Goal: Transaction & Acquisition: Purchase product/service

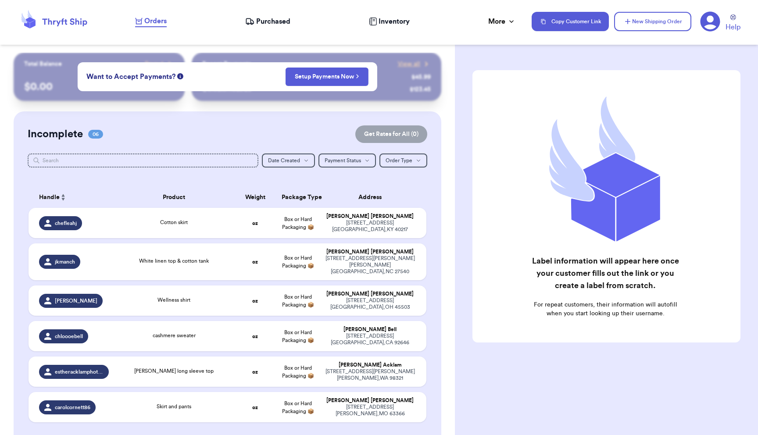
scroll to position [71, 0]
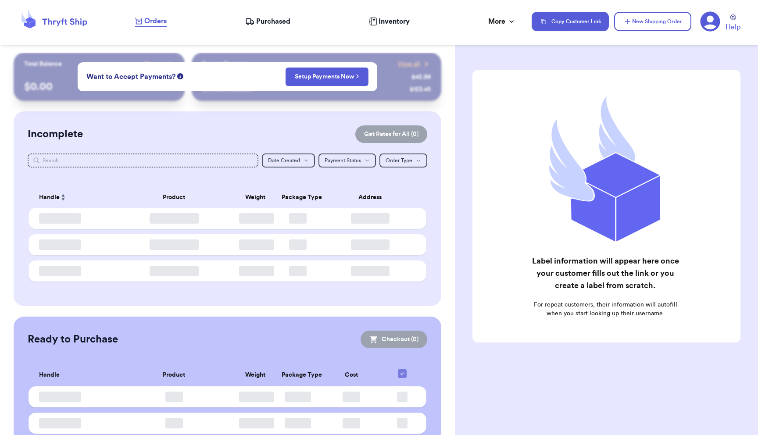
checkbox input "false"
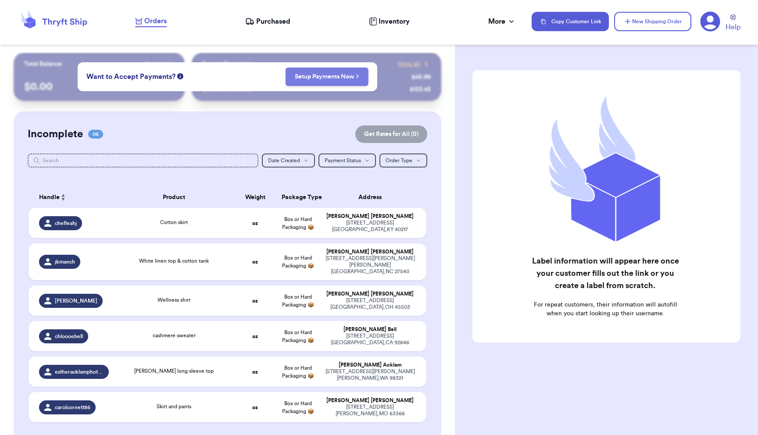
click at [344, 77] on link "Setup Payments Now" at bounding box center [327, 76] width 64 height 9
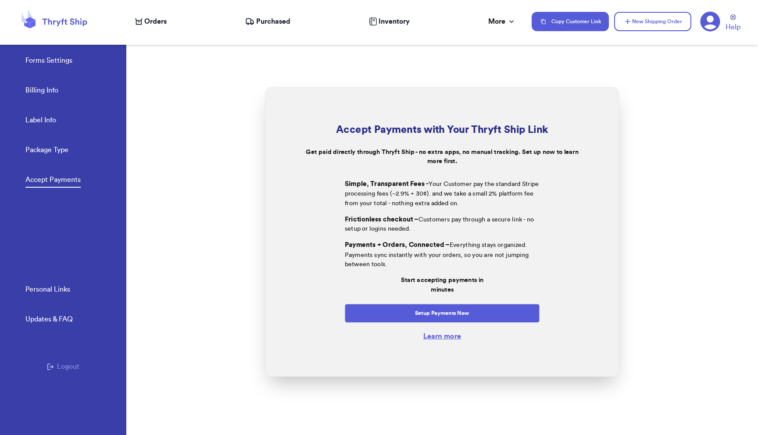
click at [62, 153] on link "Package Type" at bounding box center [46, 151] width 43 height 12
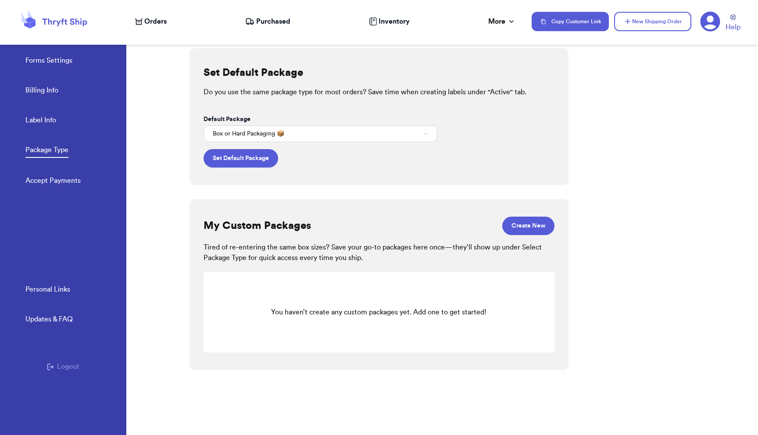
click at [48, 120] on link "Label Info" at bounding box center [40, 121] width 31 height 12
select select "CA"
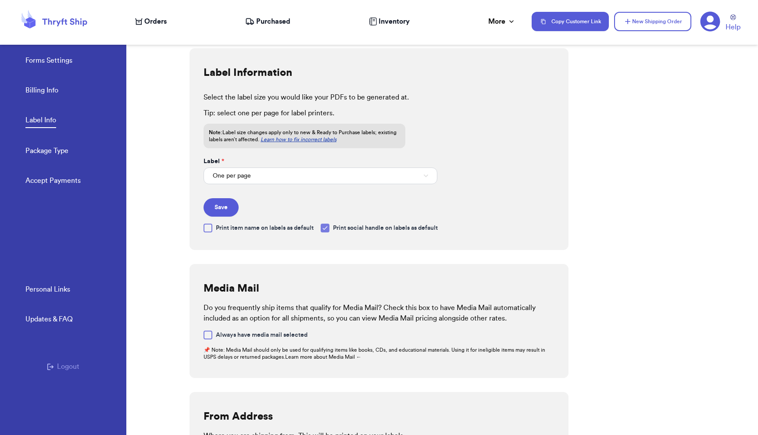
click at [47, 88] on link "Billing Info" at bounding box center [41, 91] width 33 height 12
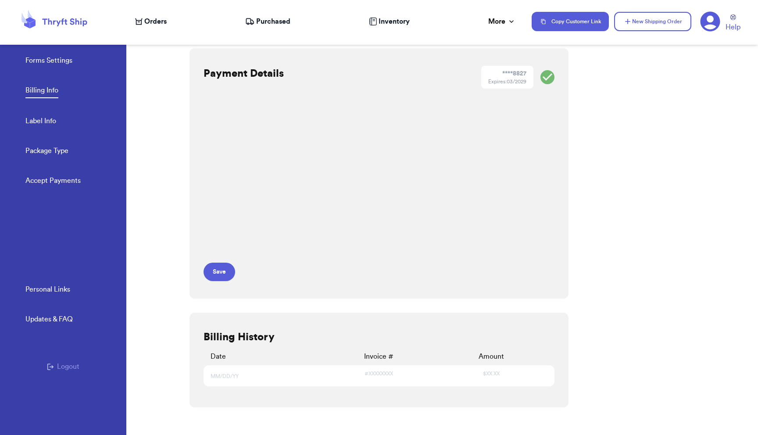
click at [147, 19] on span "Orders" at bounding box center [155, 21] width 22 height 11
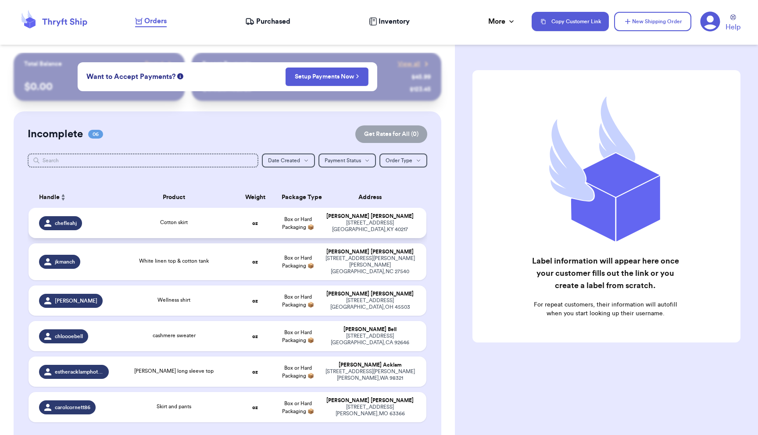
click at [109, 223] on td "chefleahj" at bounding box center [72, 223] width 86 height 30
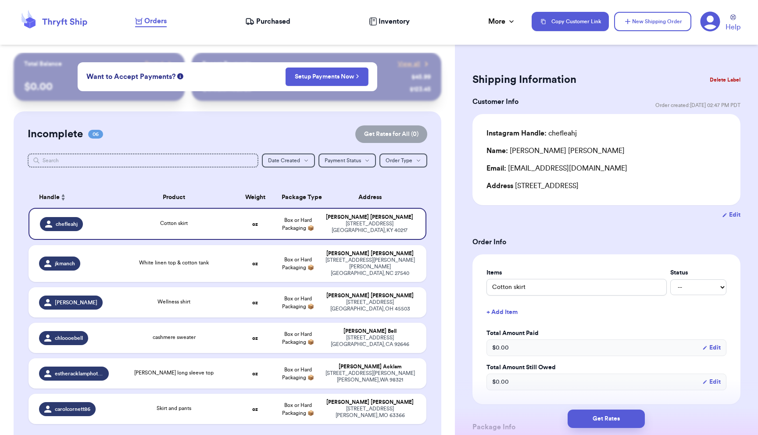
click at [726, 79] on button "Delete Label" at bounding box center [725, 79] width 38 height 19
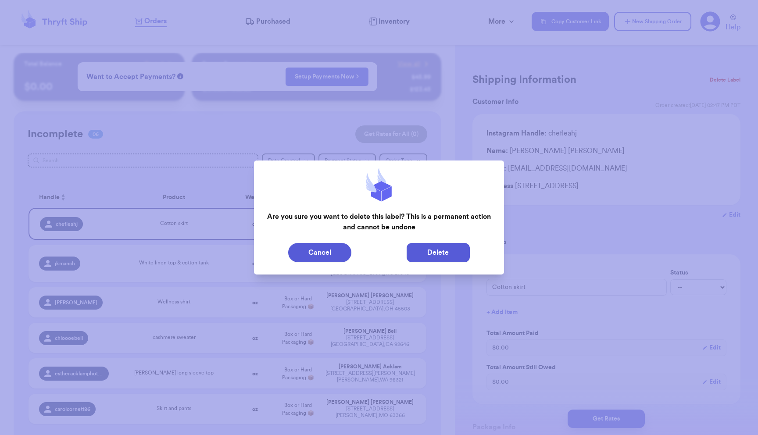
click at [438, 253] on button "Delete" at bounding box center [438, 252] width 63 height 19
type input "White linen top & cotton tank"
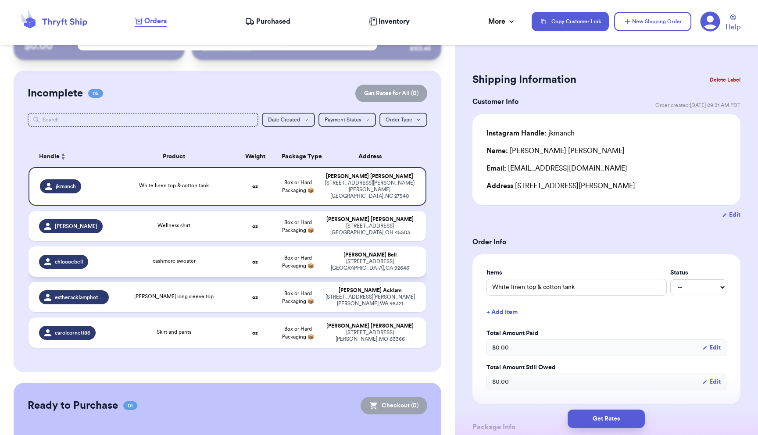
scroll to position [76, 0]
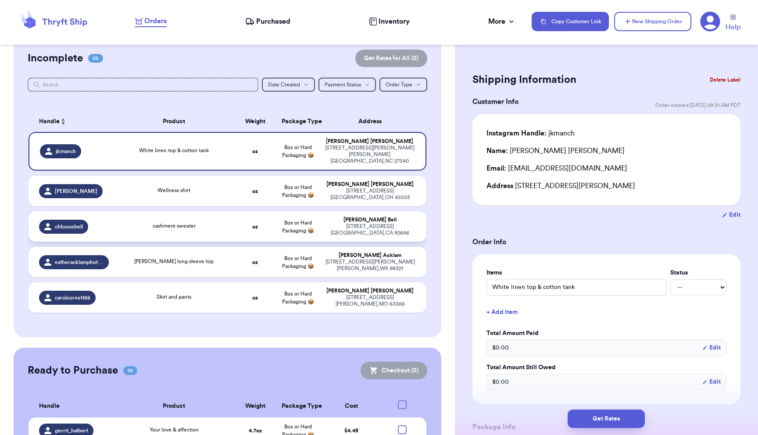
click at [214, 222] on div "cashmere sweater" at bounding box center [173, 227] width 109 height 10
type input "cashmere sweater"
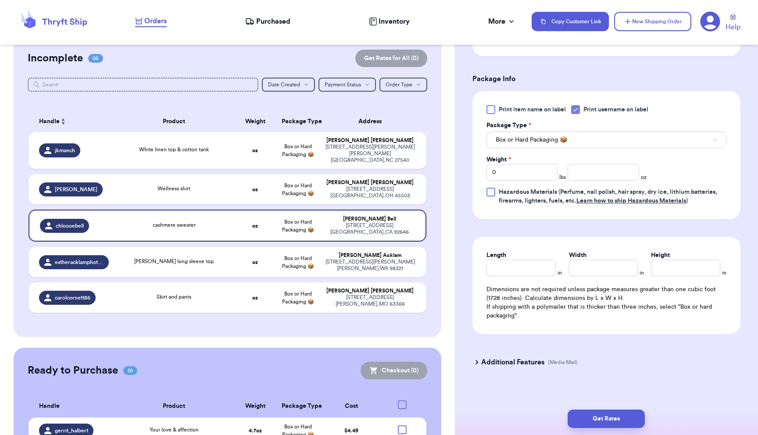
scroll to position [355, 0]
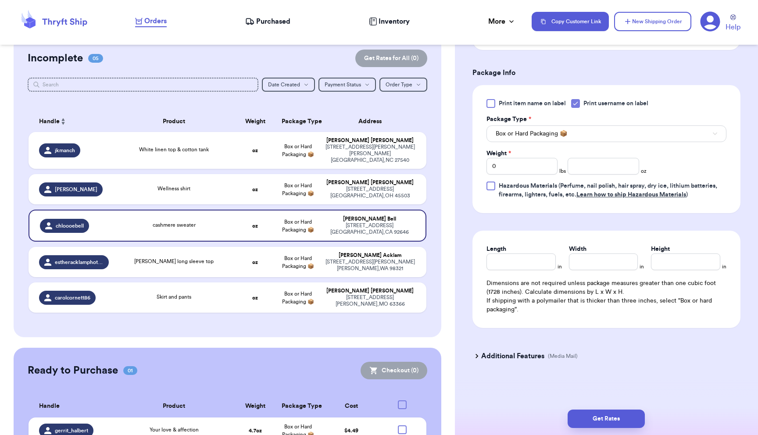
click at [481, 358] on h3 "Additional Features" at bounding box center [512, 356] width 63 height 11
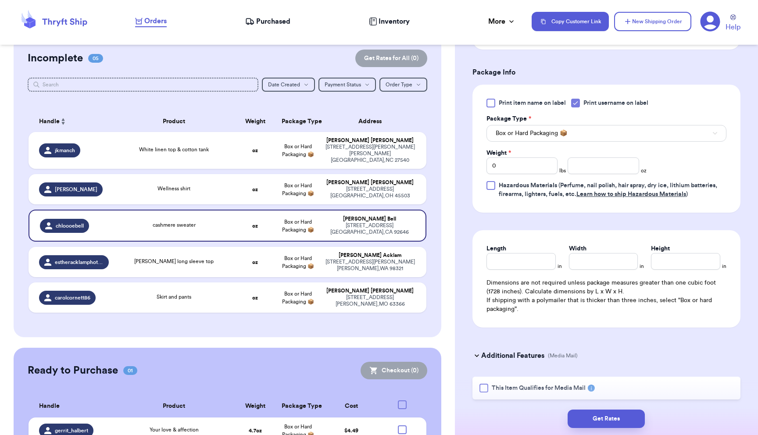
click at [594, 388] on rect at bounding box center [591, 388] width 7 height 7
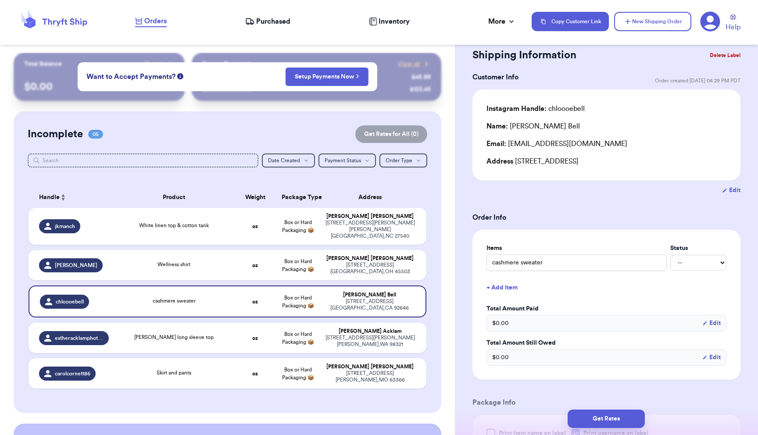
scroll to position [0, 0]
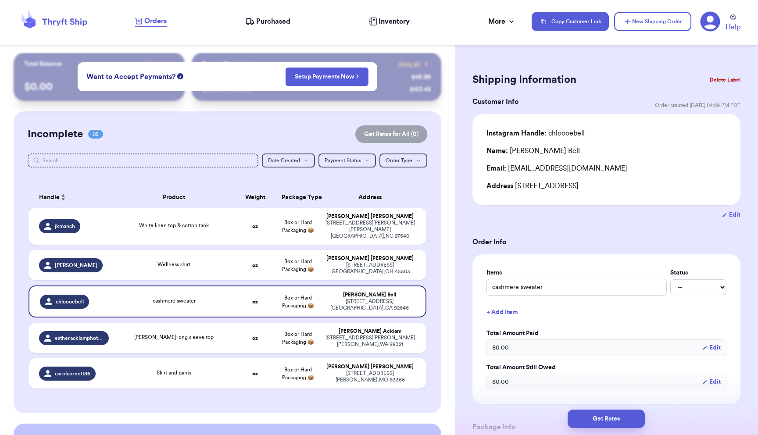
click at [713, 347] on button "Edit" at bounding box center [711, 348] width 18 height 9
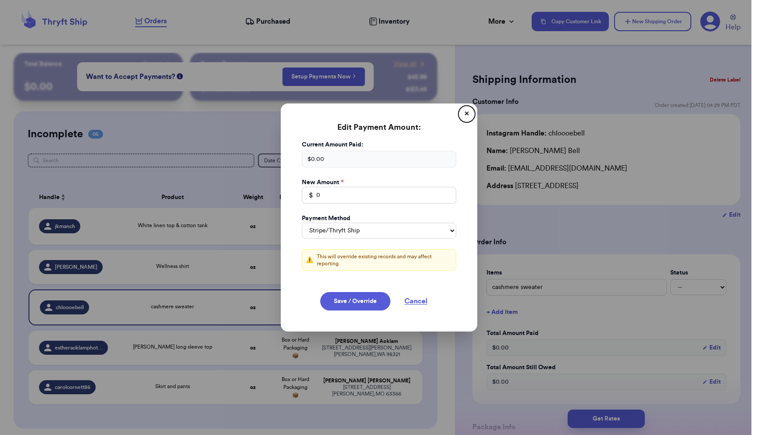
click at [359, 159] on div "$ 0.00" at bounding box center [379, 159] width 154 height 17
click at [313, 158] on div "$ 0.00" at bounding box center [379, 159] width 154 height 17
click at [322, 192] on input "0" at bounding box center [379, 195] width 154 height 17
click at [469, 114] on button "✕" at bounding box center [467, 114] width 14 height 14
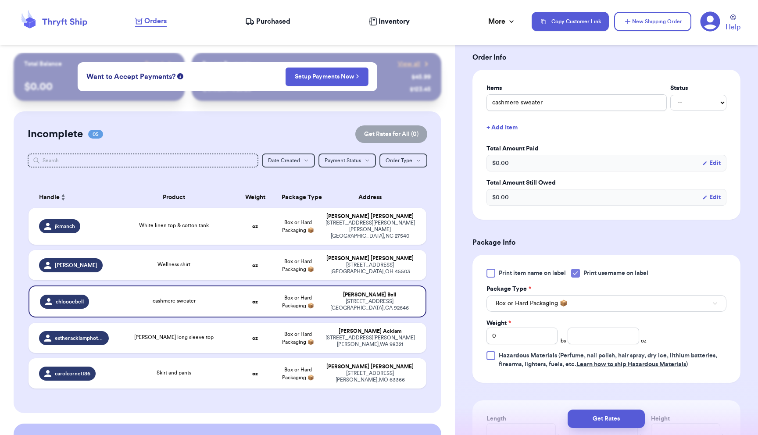
scroll to position [184, 0]
click at [706, 100] on select "-- Paid Owes" at bounding box center [698, 103] width 56 height 16
select select "paid"
click at [670, 95] on select "-- Paid Owes" at bounding box center [698, 103] width 56 height 16
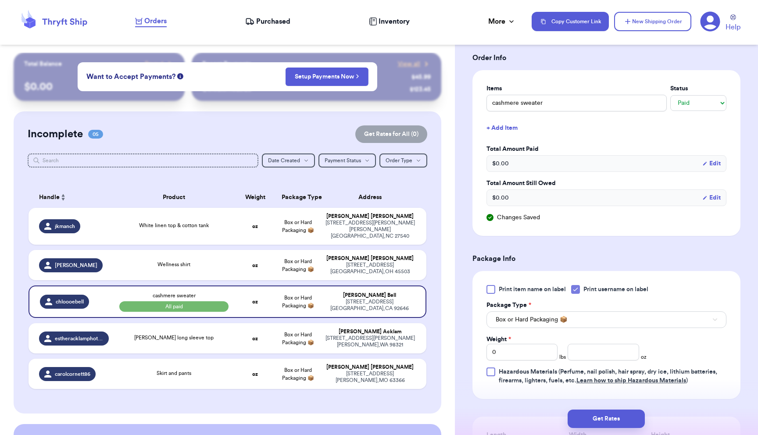
click at [712, 165] on button "Edit" at bounding box center [711, 163] width 18 height 9
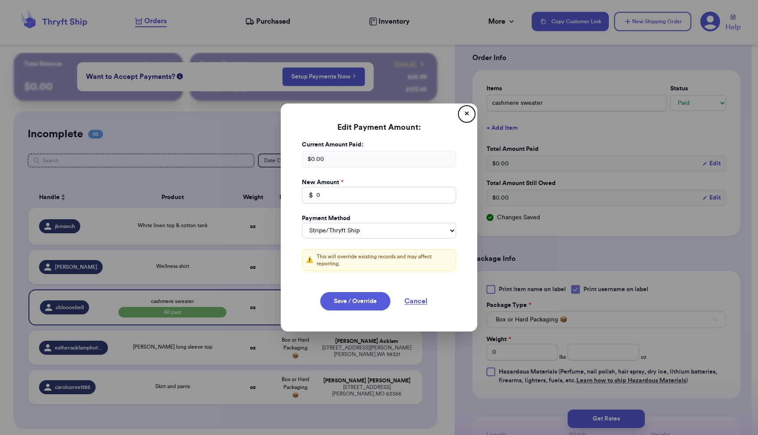
click at [338, 161] on div "$ 0.00" at bounding box center [379, 159] width 154 height 17
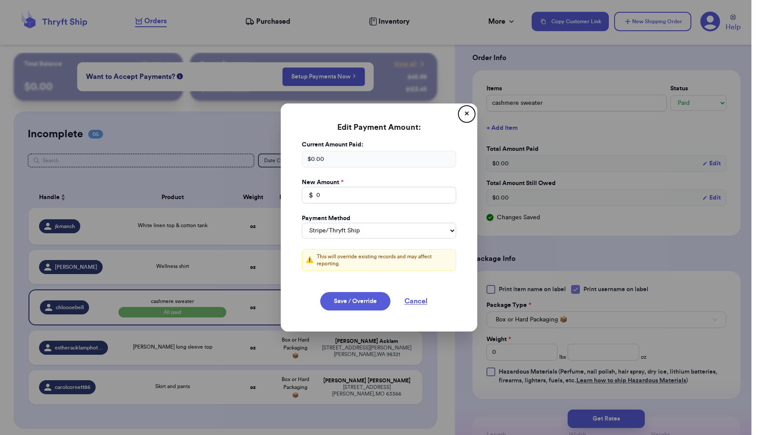
click at [469, 111] on button "✕" at bounding box center [467, 114] width 14 height 14
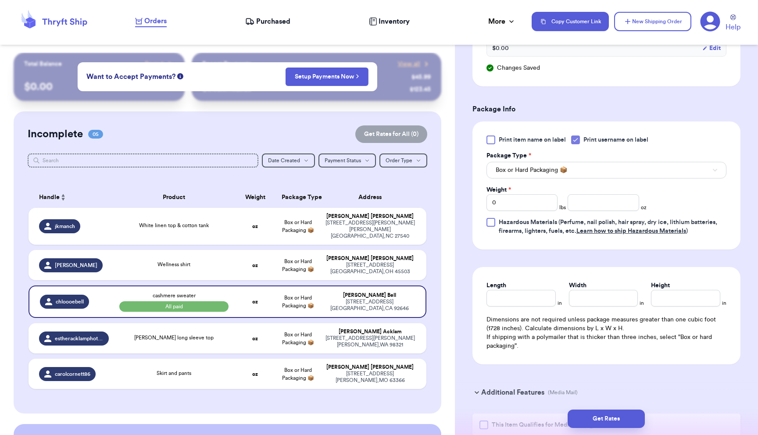
scroll to position [337, 0]
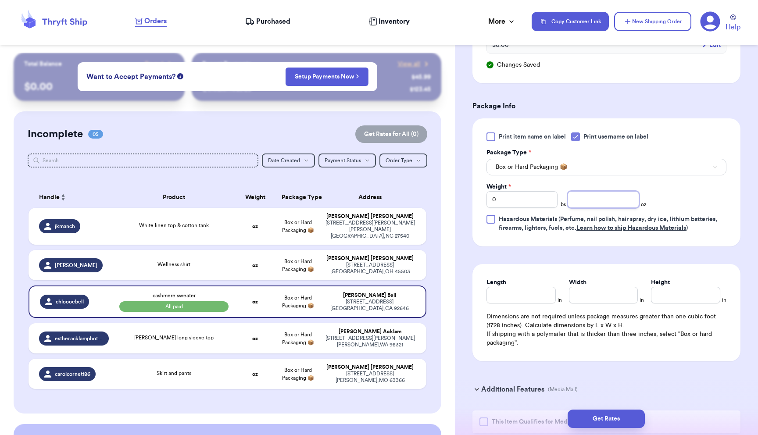
click at [601, 200] on input "number" at bounding box center [603, 199] width 71 height 17
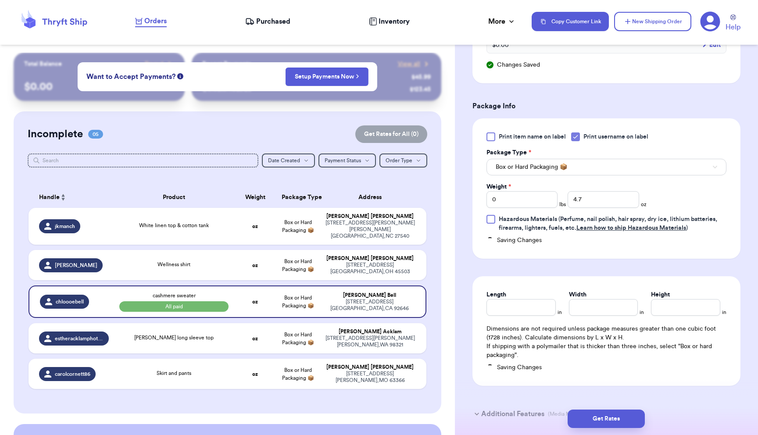
click at [709, 188] on div "Print item name on label Print username on label Package Type * Box or Hard Pac…" at bounding box center [607, 183] width 240 height 100
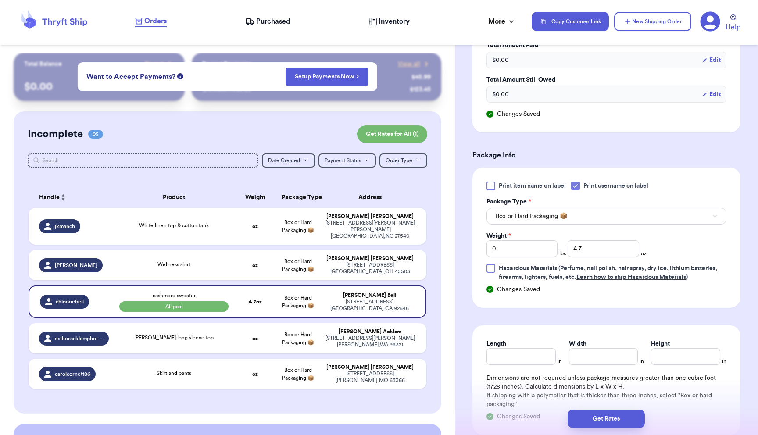
scroll to position [303, 0]
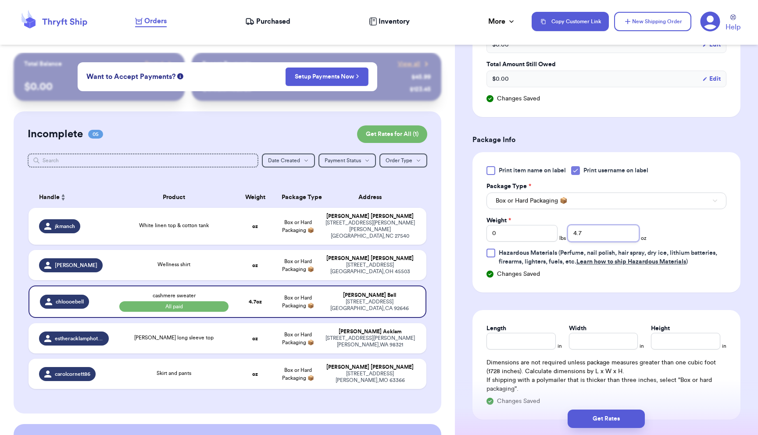
click at [599, 227] on input "4.7" at bounding box center [603, 233] width 71 height 17
click at [598, 236] on input "4.7" at bounding box center [603, 233] width 71 height 17
type input "4"
type input "7.810"
click at [677, 225] on div "Print item name on label Print username on label Package Type * Box or Hard Pac…" at bounding box center [607, 216] width 240 height 100
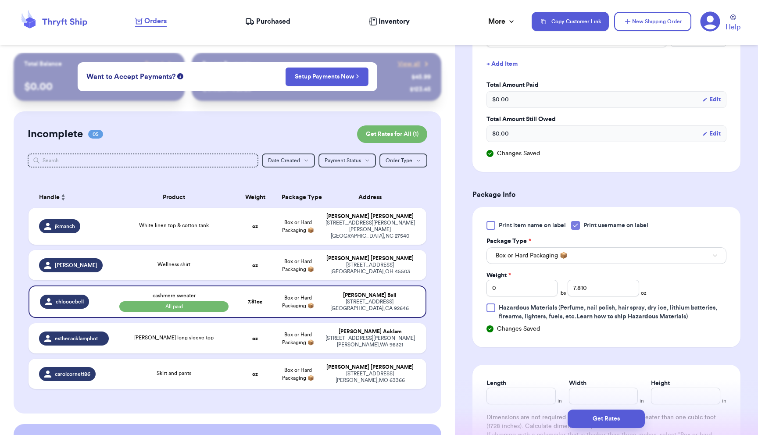
scroll to position [422, 0]
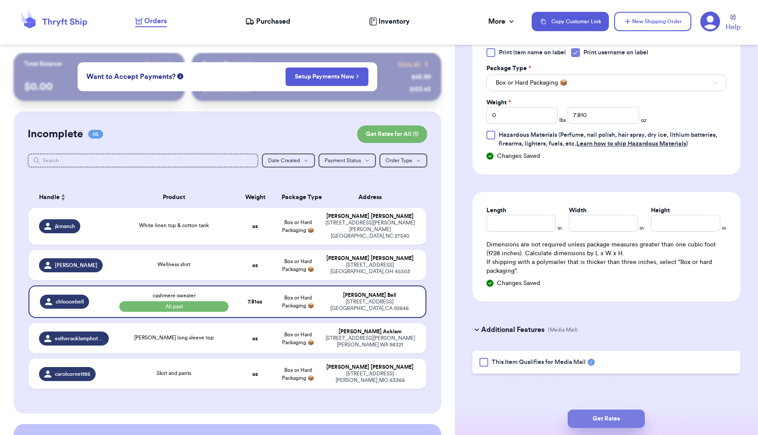
click at [614, 412] on button "Get Rates" at bounding box center [606, 419] width 77 height 18
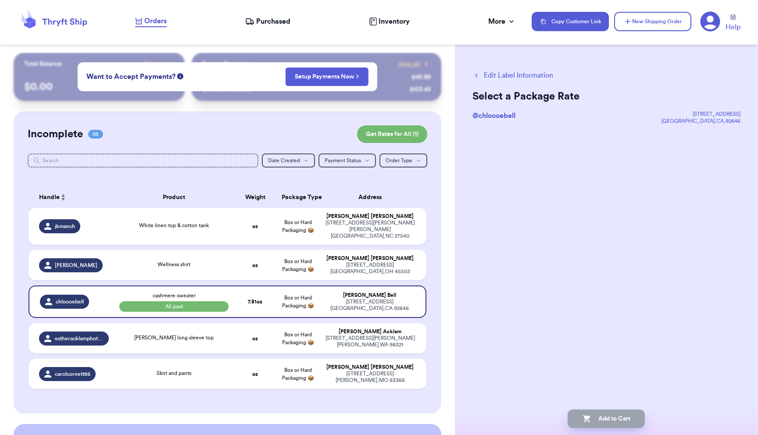
scroll to position [0, 0]
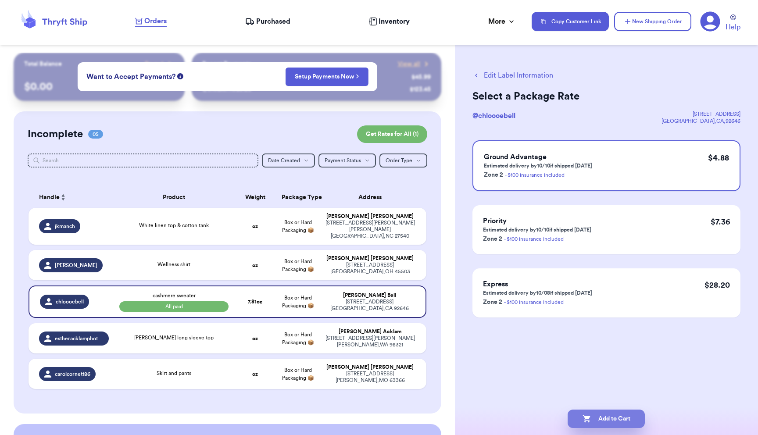
click at [612, 419] on button "Add to Cart" at bounding box center [606, 419] width 77 height 18
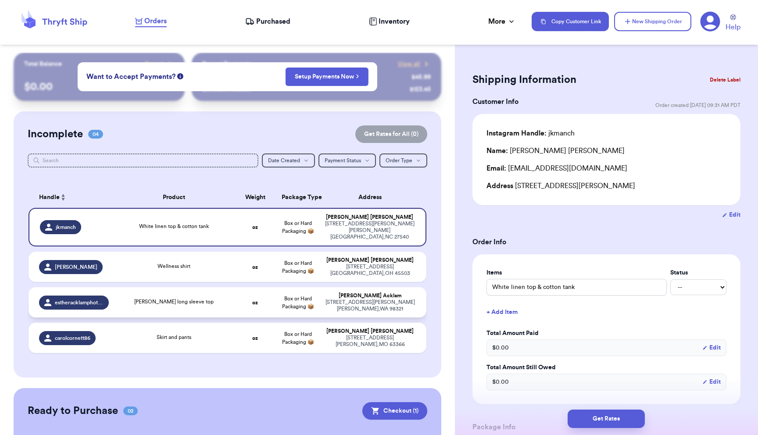
scroll to position [104, 0]
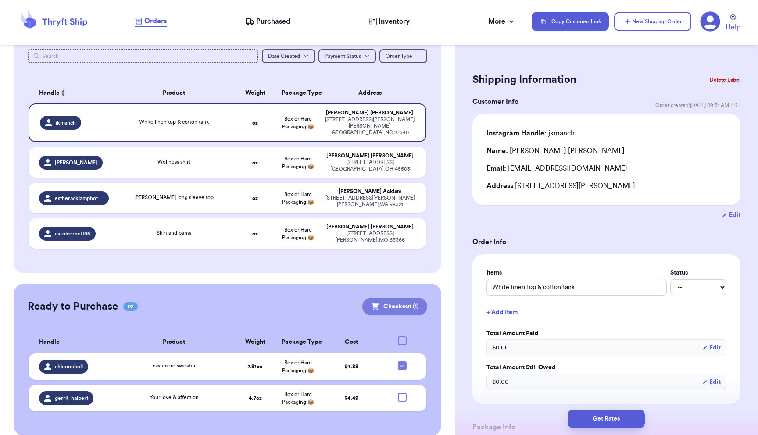
click at [401, 298] on button "Checkout ( 1 )" at bounding box center [394, 307] width 65 height 18
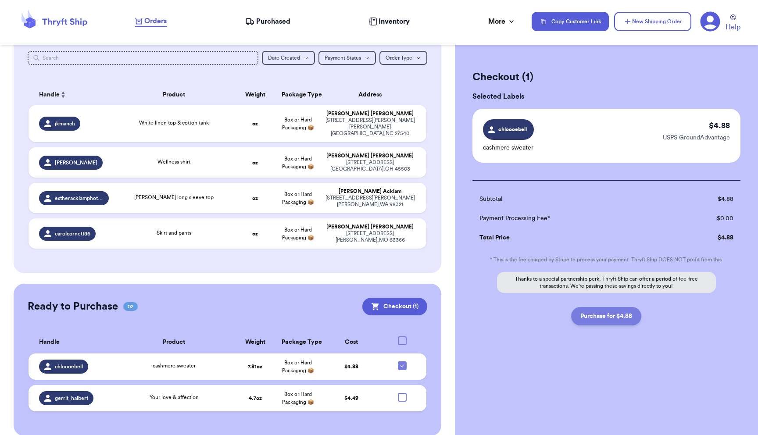
click at [617, 320] on button "Purchase for $4.88" at bounding box center [606, 316] width 70 height 18
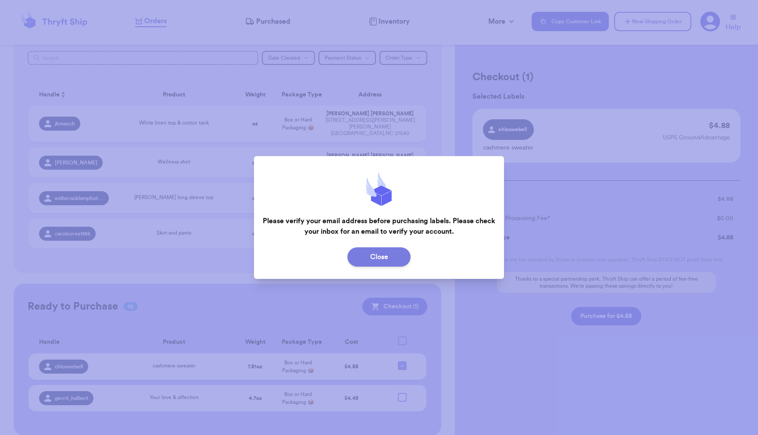
click at [378, 259] on button "Close" at bounding box center [378, 256] width 63 height 19
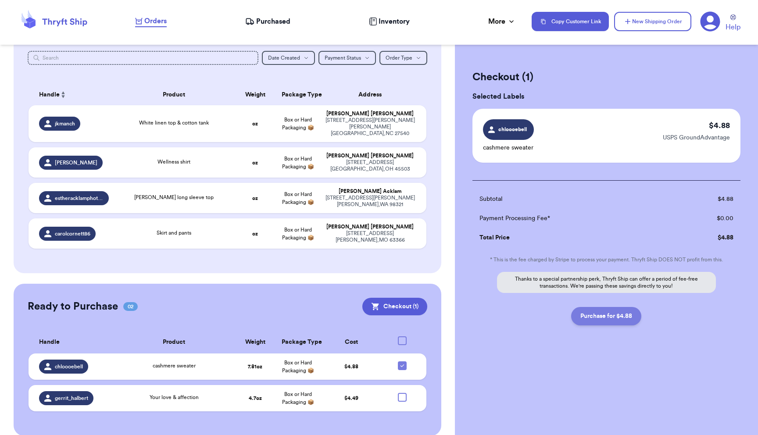
click at [611, 320] on button "Purchase for $4.88" at bounding box center [606, 316] width 70 height 18
checkbox input "false"
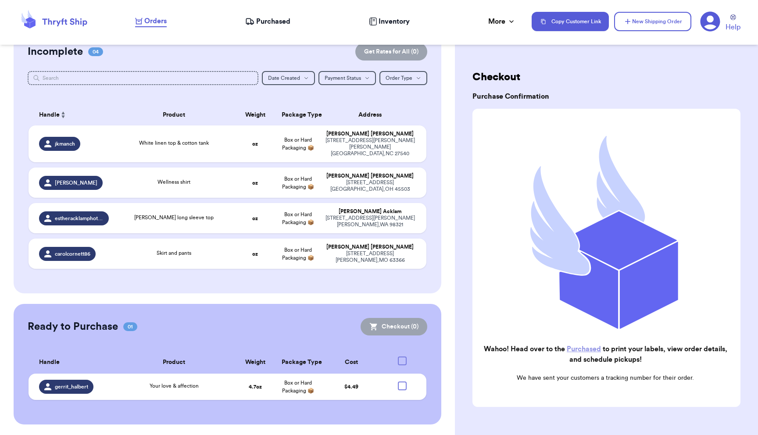
scroll to position [71, 0]
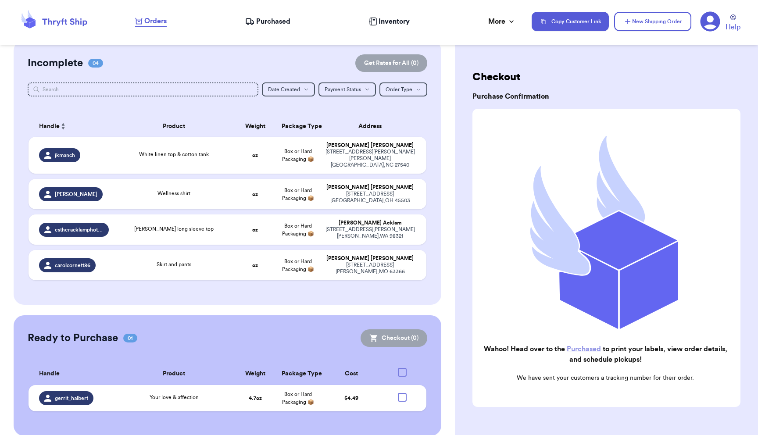
click at [581, 349] on link "Purchased" at bounding box center [584, 349] width 34 height 7
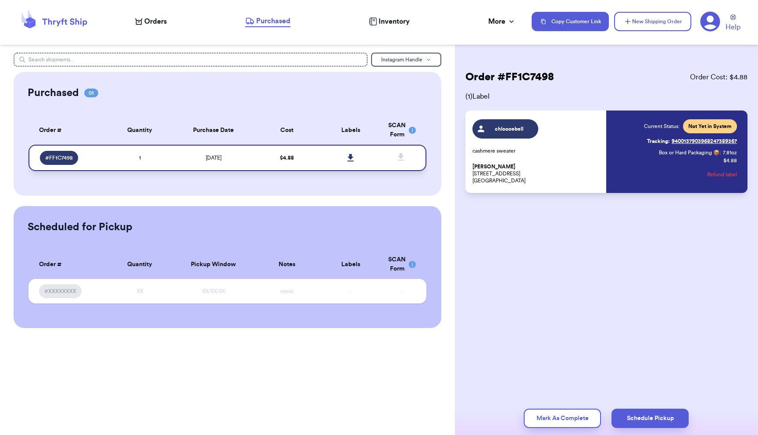
click at [98, 157] on div "# FF1C7498" at bounding box center [71, 158] width 63 height 14
click at [351, 158] on icon at bounding box center [350, 157] width 6 height 7
click at [713, 130] on span "Not Yet in System" at bounding box center [710, 126] width 54 height 14
click at [703, 142] on link "Tracking: 9400137903968247389367" at bounding box center [692, 141] width 90 height 14
click at [161, 22] on span "Orders" at bounding box center [155, 21] width 22 height 11
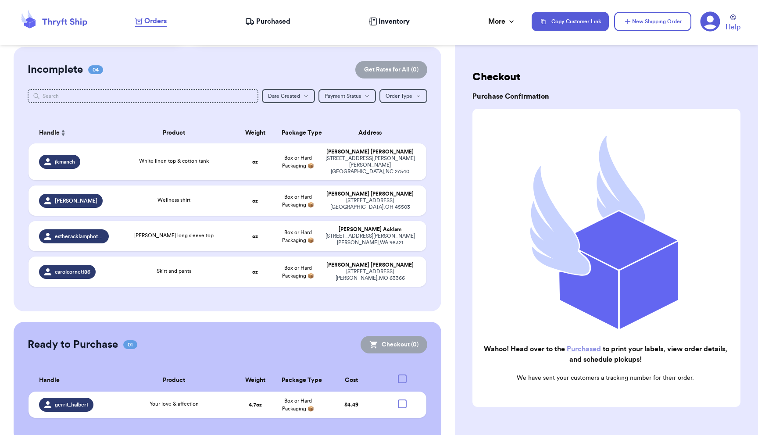
scroll to position [71, 0]
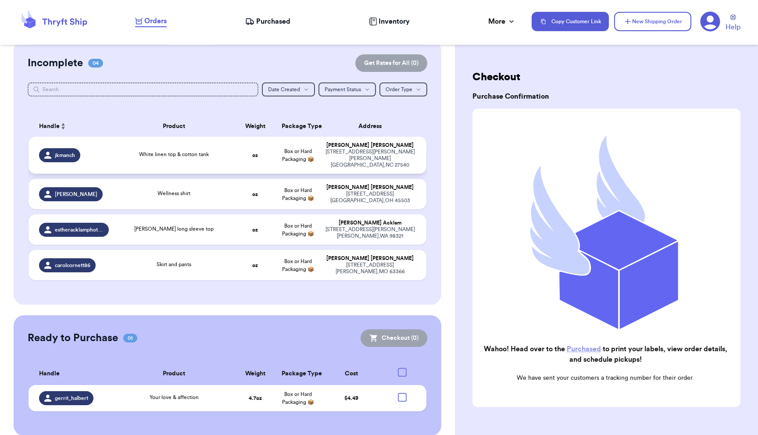
click at [233, 147] on td "White linen top & cotton tank" at bounding box center [174, 155] width 120 height 37
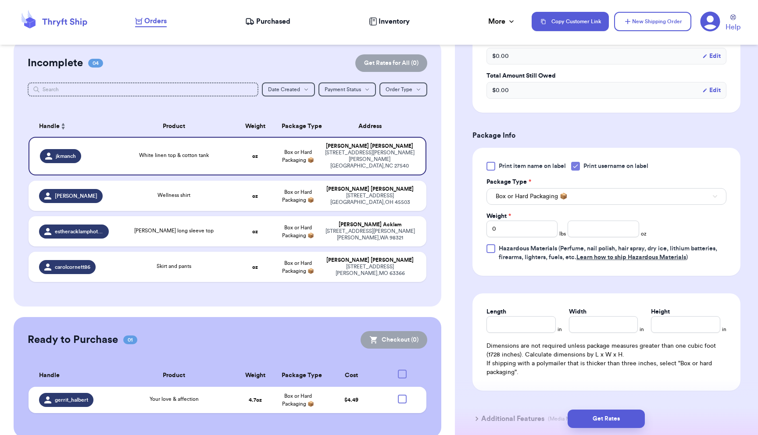
scroll to position [294, 0]
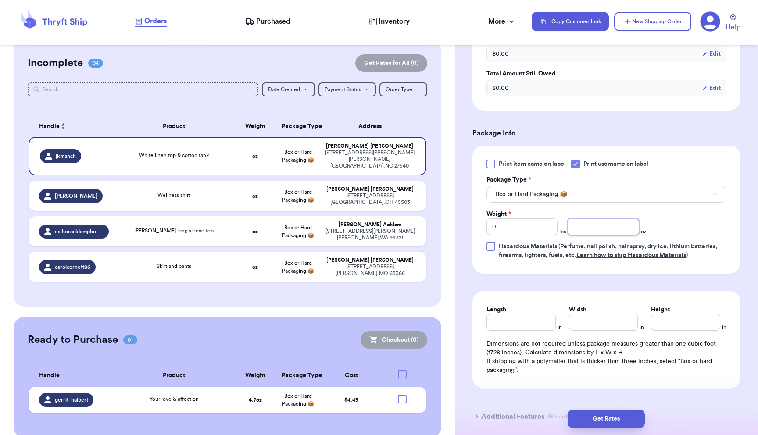
click at [587, 233] on input "number" at bounding box center [603, 227] width 71 height 17
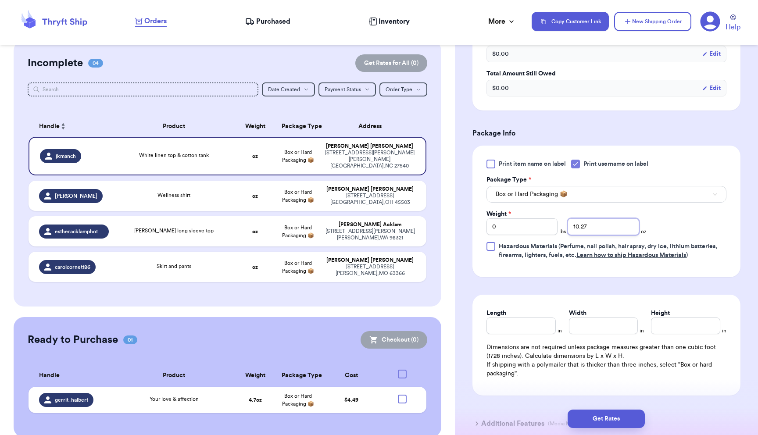
type input "10.27"
click at [695, 225] on div "Print item name on label Print username on label Package Type * Box or Hard Pac…" at bounding box center [607, 210] width 240 height 100
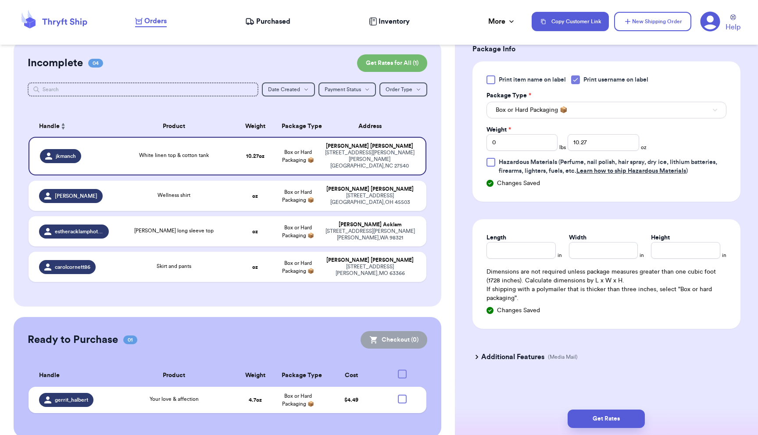
scroll to position [380, 0]
click at [607, 414] on button "Get Rates" at bounding box center [606, 419] width 77 height 18
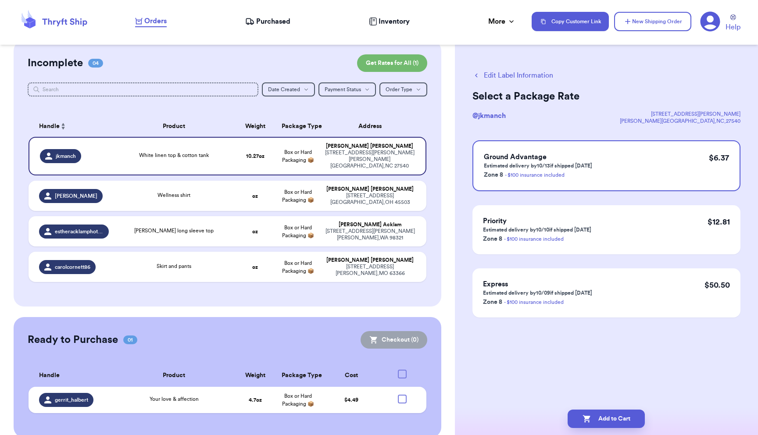
scroll to position [0, 0]
click at [615, 419] on button "Add to Cart" at bounding box center [606, 419] width 77 height 18
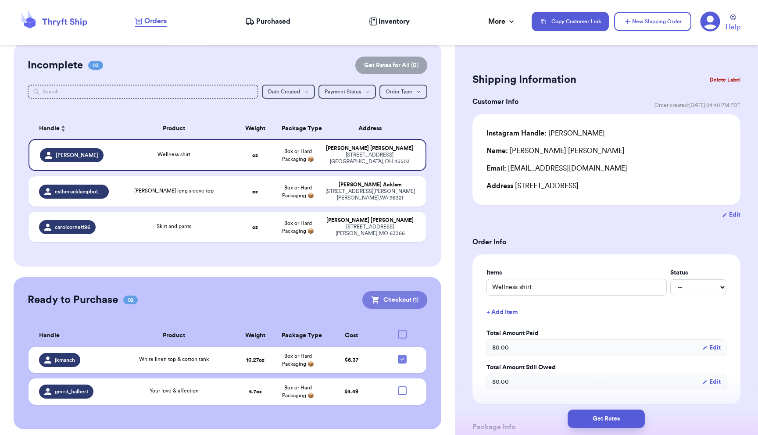
click at [394, 297] on button "Checkout ( 1 )" at bounding box center [394, 300] width 65 height 18
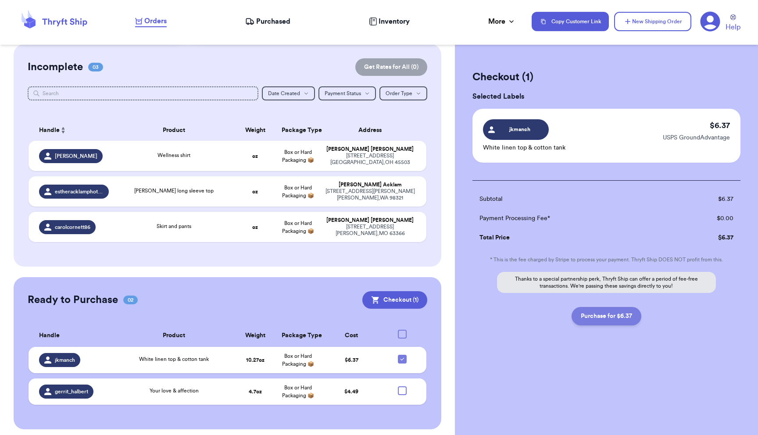
click at [600, 315] on button "Purchase for $6.37" at bounding box center [607, 316] width 70 height 18
checkbox input "false"
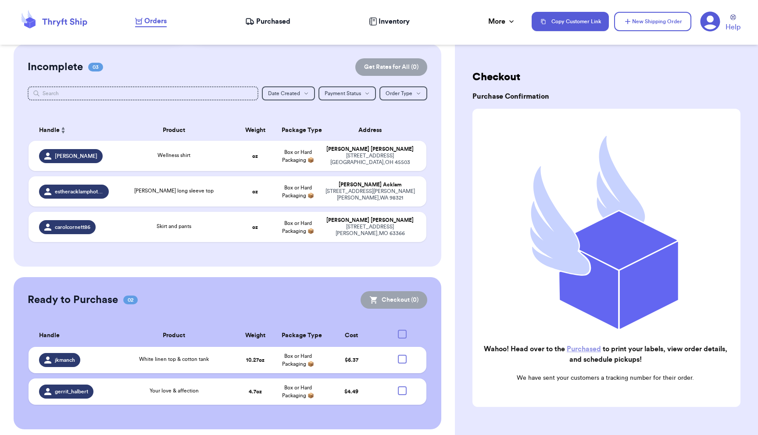
scroll to position [36, 0]
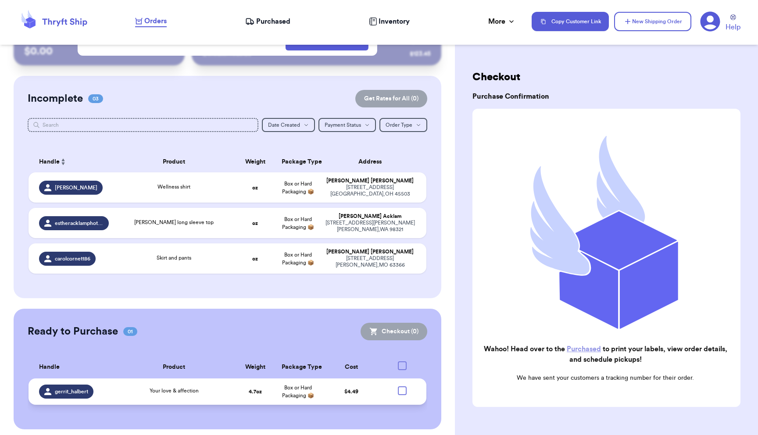
click at [403, 387] on div at bounding box center [402, 391] width 9 height 9
click at [402, 387] on input "checkbox" at bounding box center [402, 386] width 0 height 0
checkbox input "true"
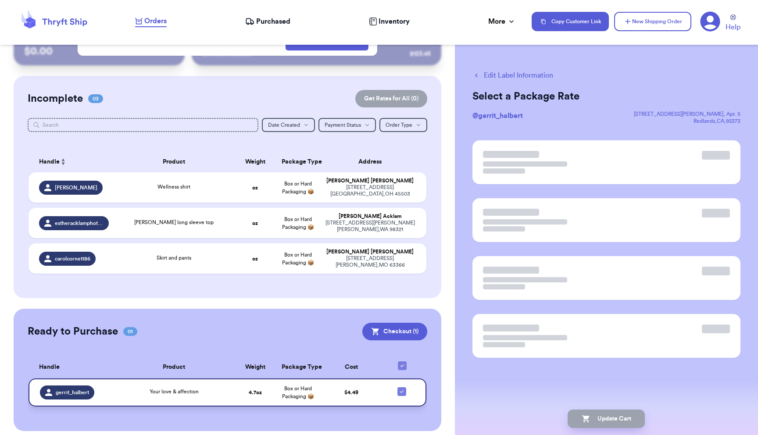
scroll to position [37, 0]
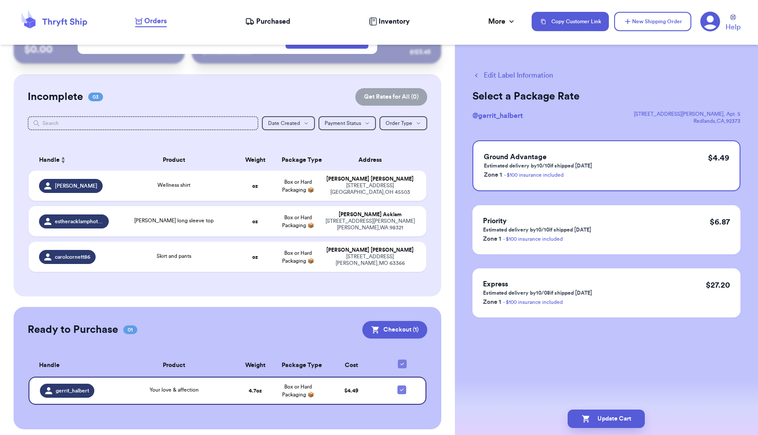
click at [509, 76] on button "Edit Label Information" at bounding box center [513, 75] width 81 height 11
checkbox input "false"
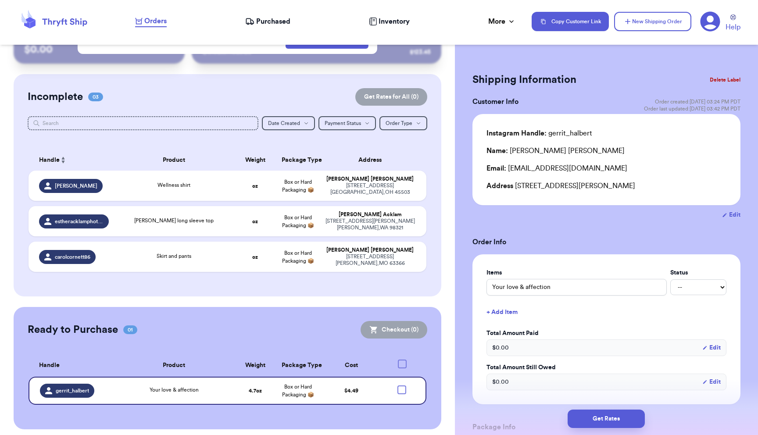
checkbox input "true"
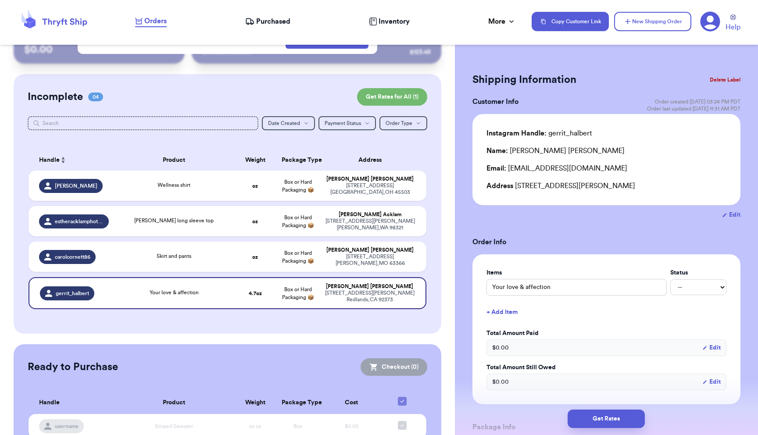
click at [720, 80] on button "Delete Label" at bounding box center [725, 79] width 38 height 19
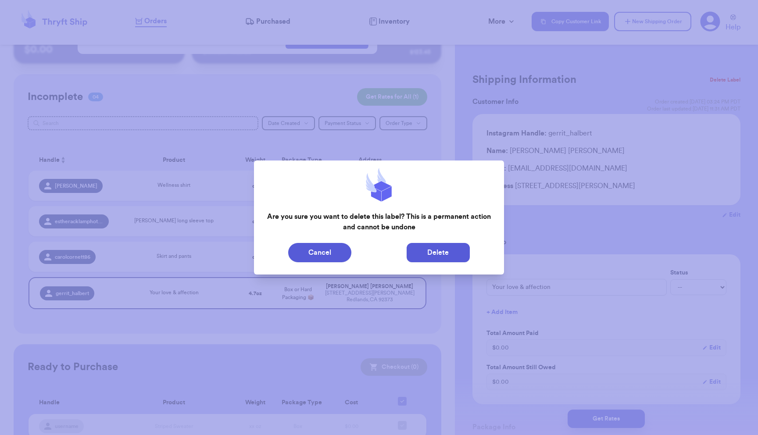
click at [448, 251] on button "Delete" at bounding box center [438, 252] width 63 height 19
type input "Wellness shirt"
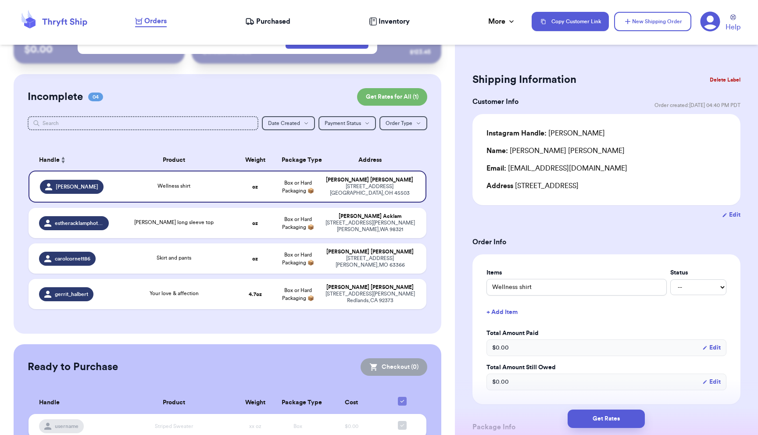
scroll to position [36, 0]
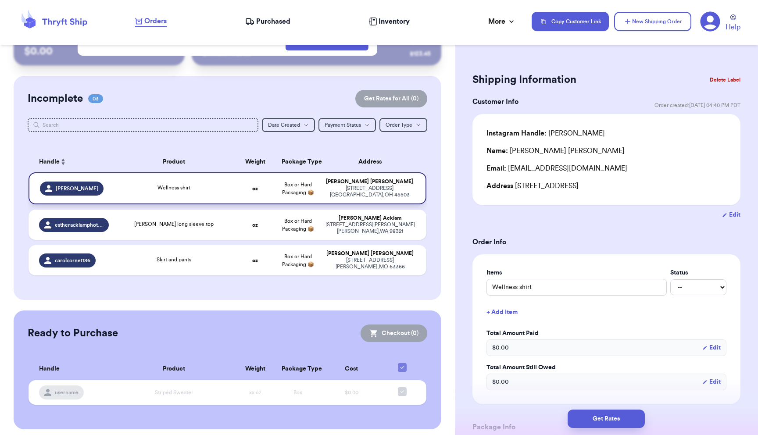
click at [254, 183] on td "oz" at bounding box center [255, 188] width 43 height 32
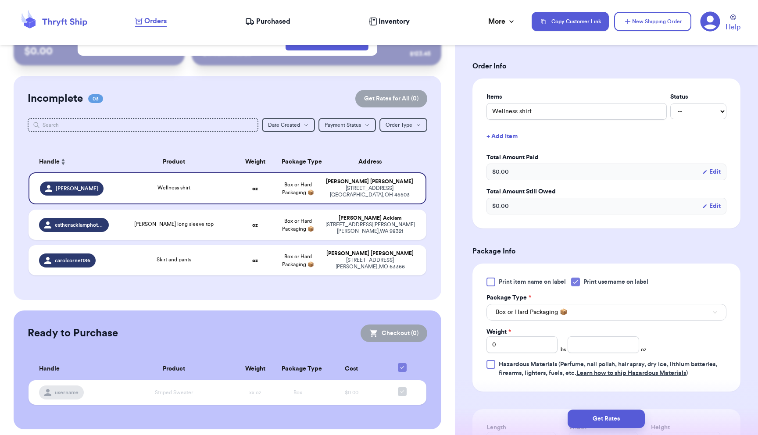
scroll to position [0, 0]
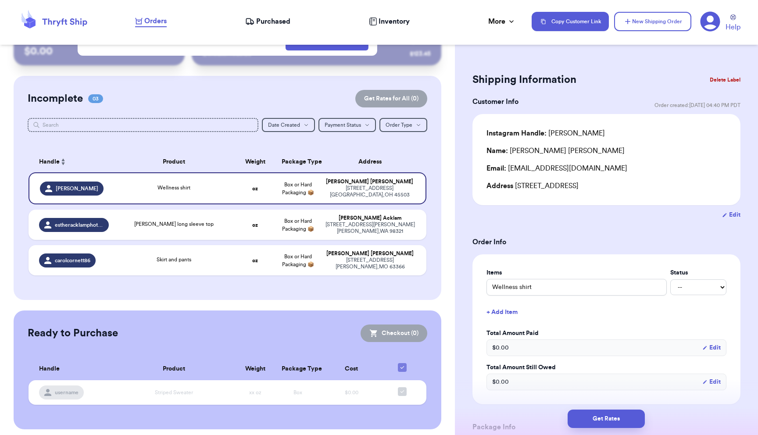
click at [272, 22] on span "Purchased" at bounding box center [273, 21] width 34 height 11
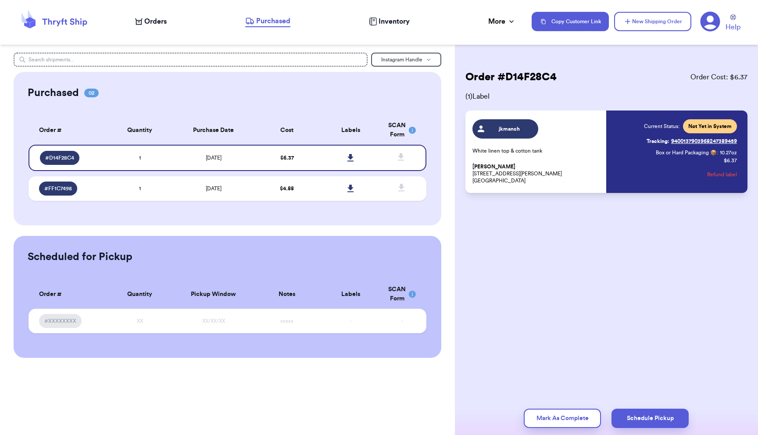
click at [158, 18] on span "Orders" at bounding box center [155, 21] width 22 height 11
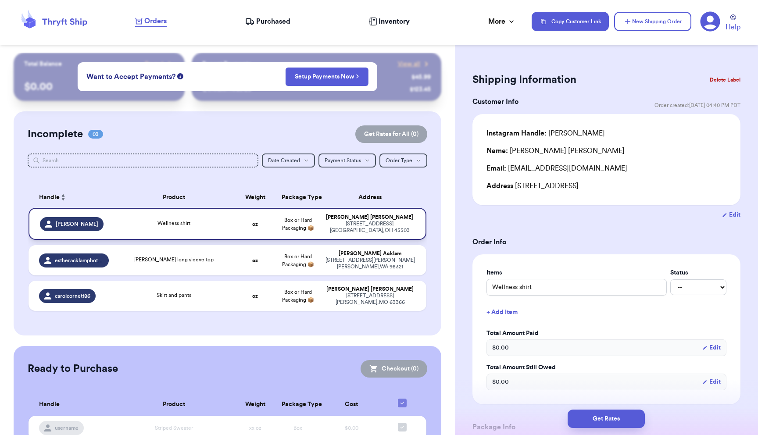
click at [208, 220] on div "Wellness shirt" at bounding box center [173, 224] width 109 height 10
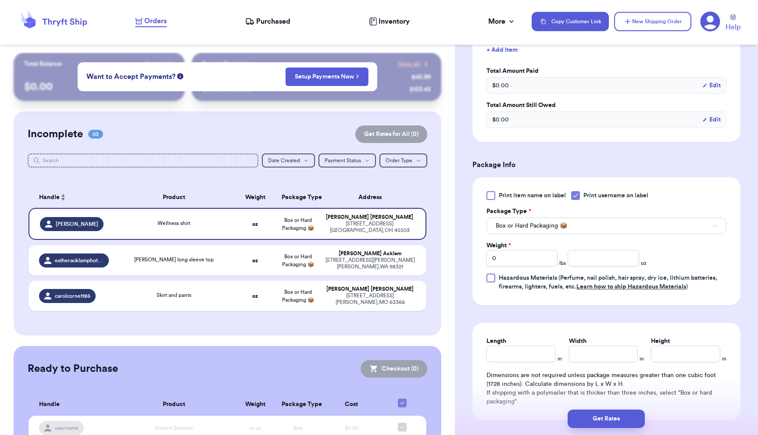
scroll to position [275, 0]
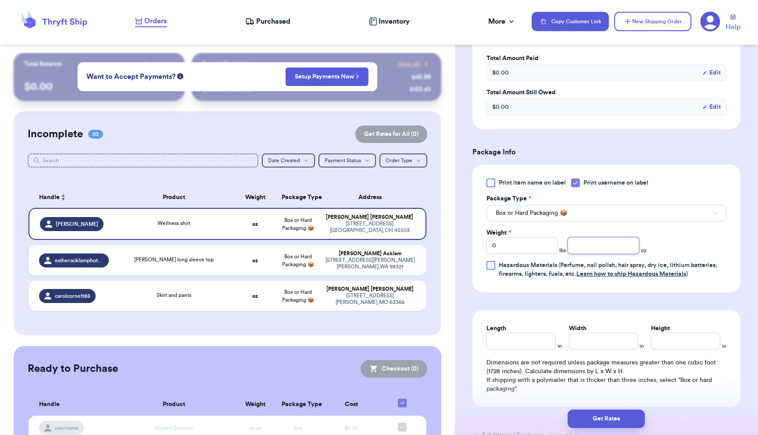
click at [595, 245] on input "number" at bounding box center [603, 245] width 71 height 17
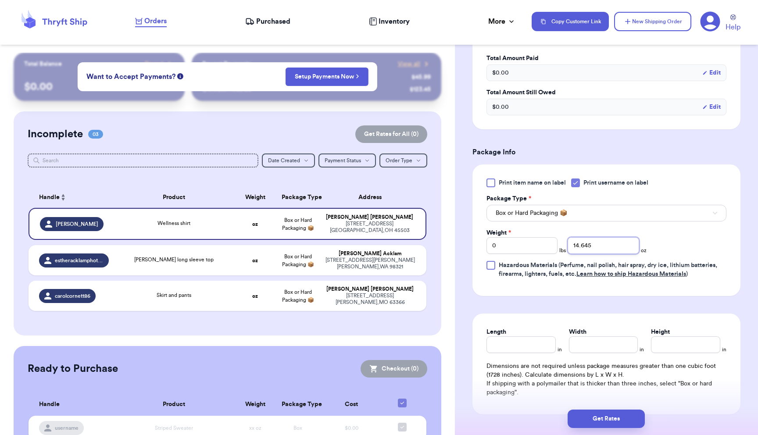
type input "14.645"
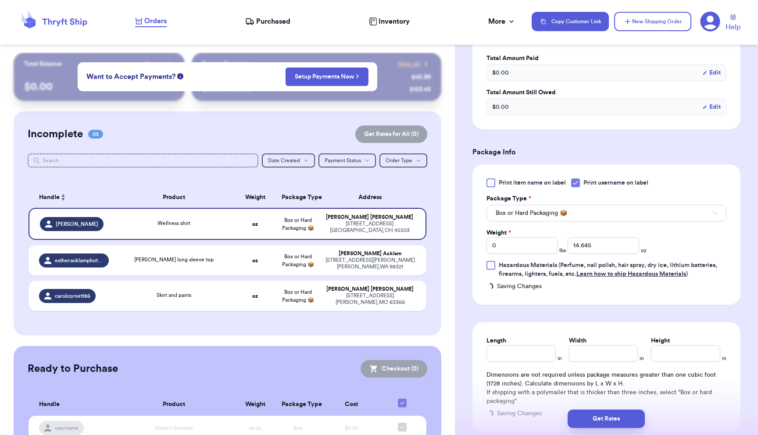
click at [703, 245] on div "Print item name on label Print username on label Package Type * Box or Hard Pac…" at bounding box center [607, 229] width 240 height 100
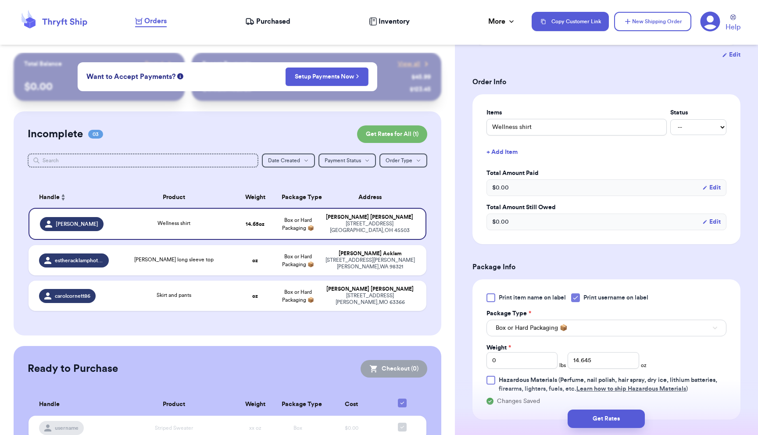
scroll to position [380, 0]
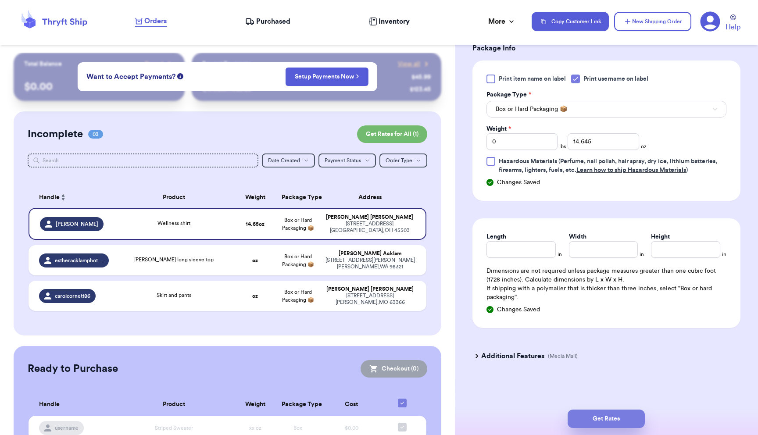
click at [612, 417] on button "Get Rates" at bounding box center [606, 419] width 77 height 18
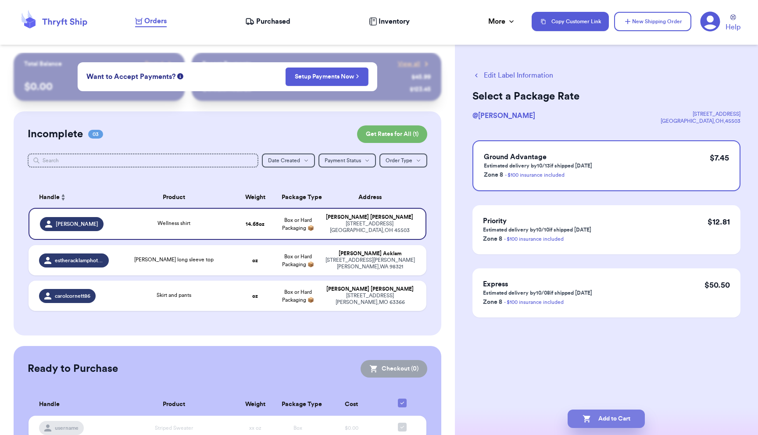
click at [604, 416] on button "Add to Cart" at bounding box center [606, 419] width 77 height 18
checkbox input "true"
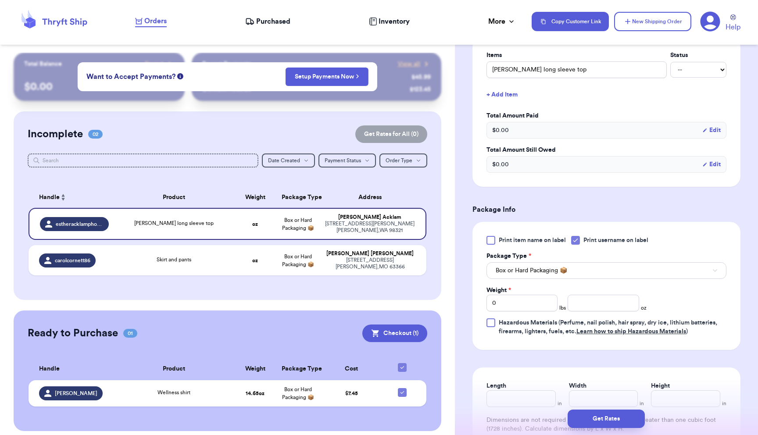
scroll to position [265, 0]
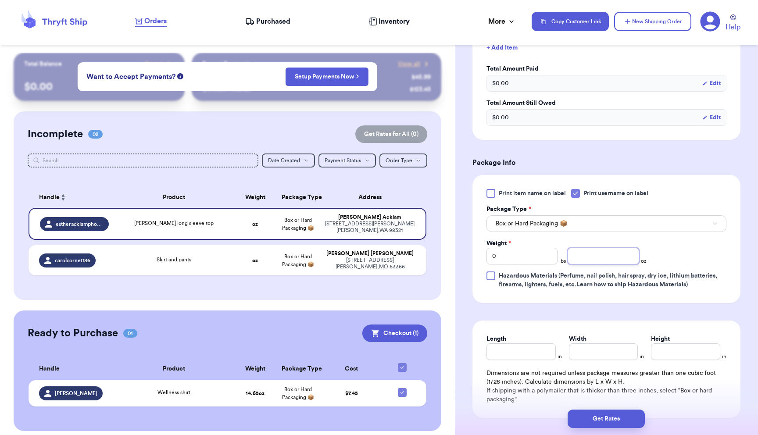
click at [593, 262] on input "number" at bounding box center [603, 256] width 71 height 17
type input "7.62"
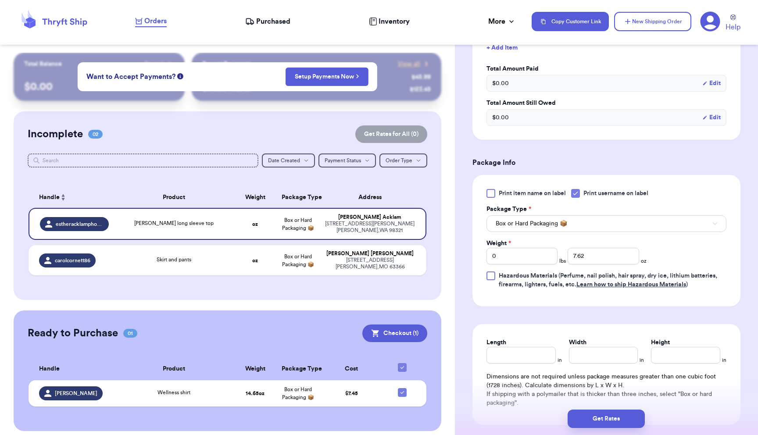
click at [710, 252] on div "Print item name on label Print username on label Package Type * Box or Hard Pac…" at bounding box center [607, 239] width 240 height 100
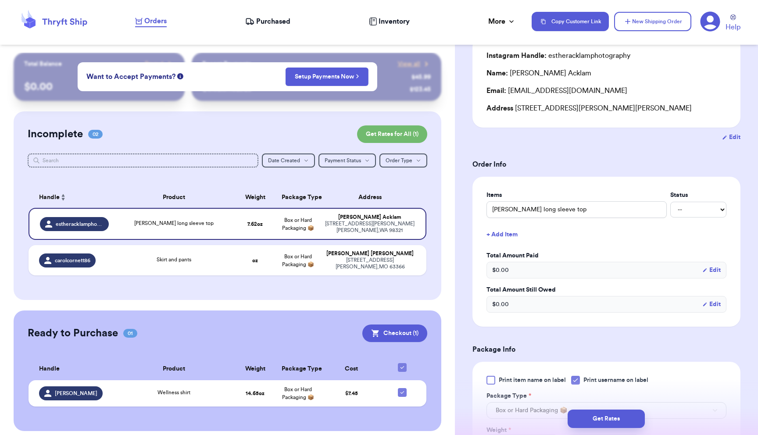
scroll to position [0, 0]
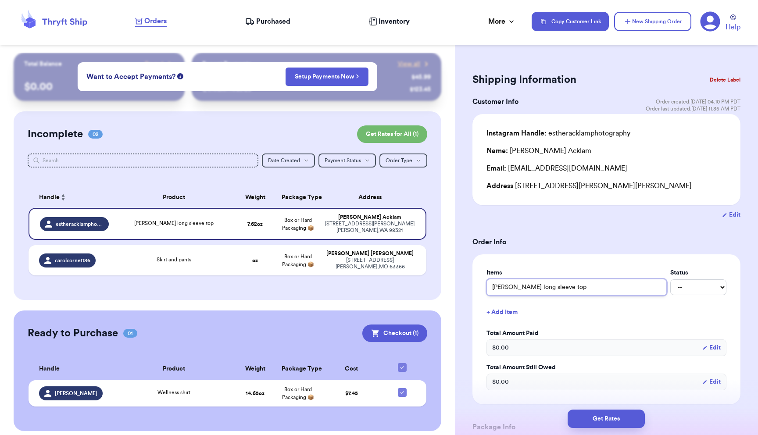
click at [540, 289] on input "[PERSON_NAME] long sleeve top" at bounding box center [577, 287] width 180 height 17
click at [555, 289] on input "[PERSON_NAME] Long sleeve top" at bounding box center [577, 287] width 180 height 17
click at [575, 288] on input "[PERSON_NAME] Sleeve top" at bounding box center [577, 287] width 180 height 17
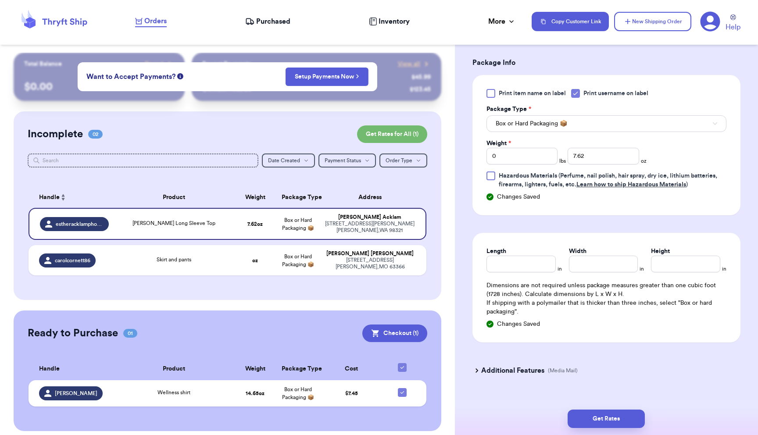
scroll to position [395, 0]
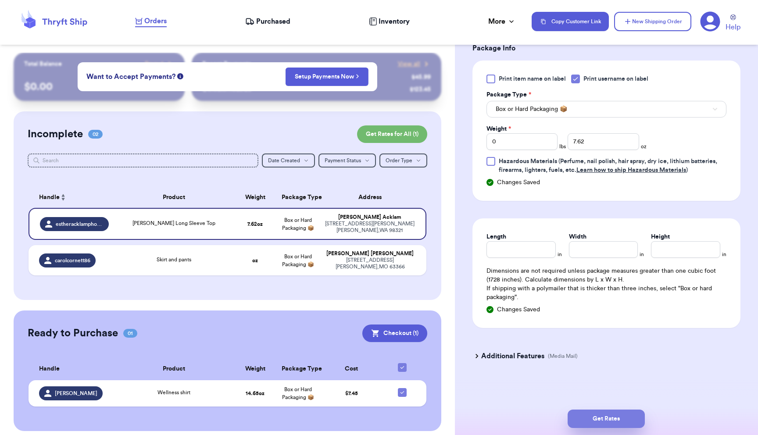
type input "[PERSON_NAME] Long Sleeve Top"
click at [604, 417] on button "Get Rates" at bounding box center [606, 419] width 77 height 18
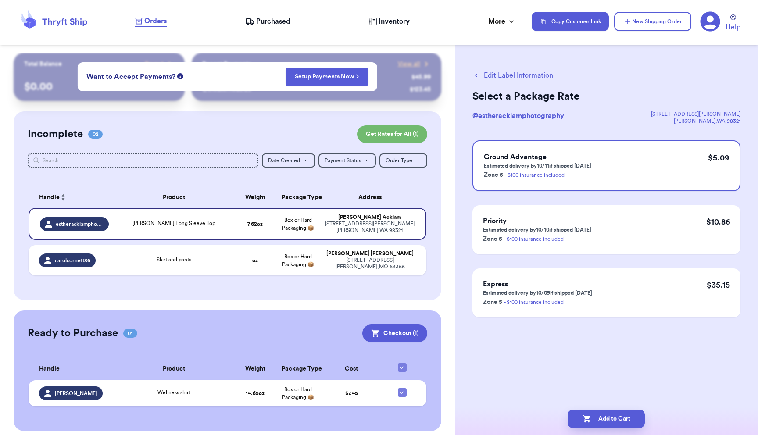
scroll to position [0, 0]
click at [613, 416] on button "Add to Cart" at bounding box center [606, 419] width 77 height 18
checkbox input "true"
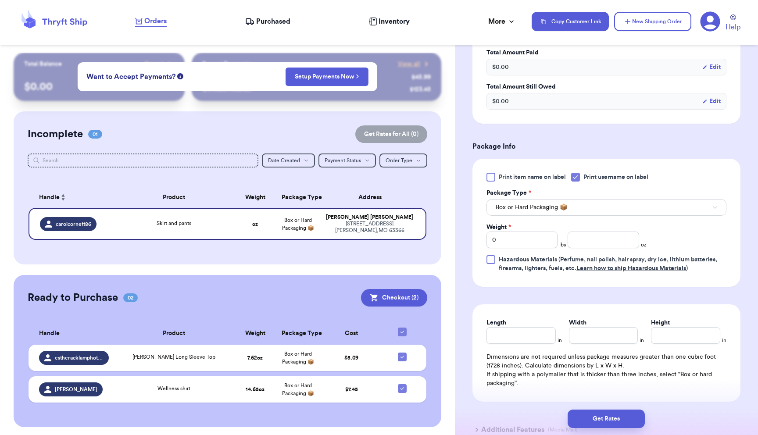
scroll to position [290, 0]
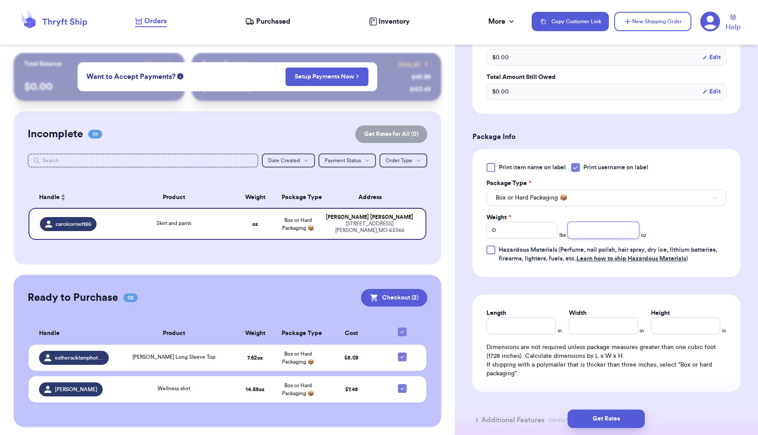
click at [598, 229] on input "number" at bounding box center [603, 230] width 71 height 17
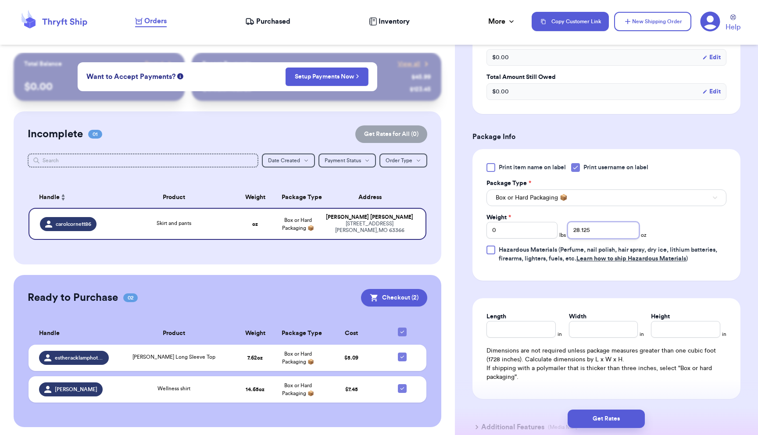
type input "28.125"
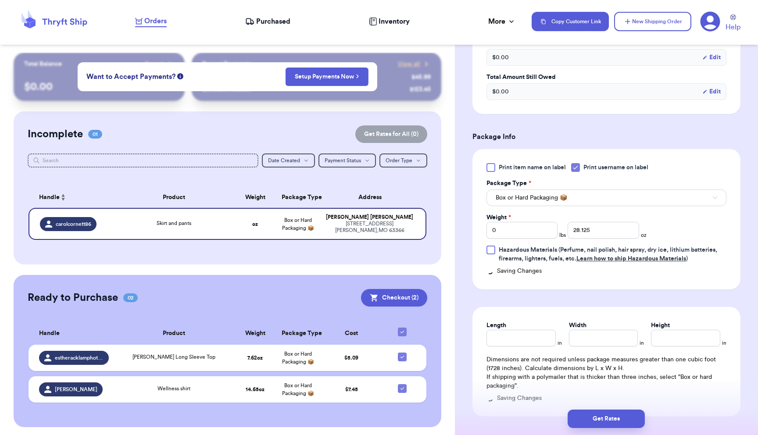
click at [699, 217] on div "Print item name on label Print username on label Package Type * Box or Hard Pac…" at bounding box center [607, 213] width 240 height 100
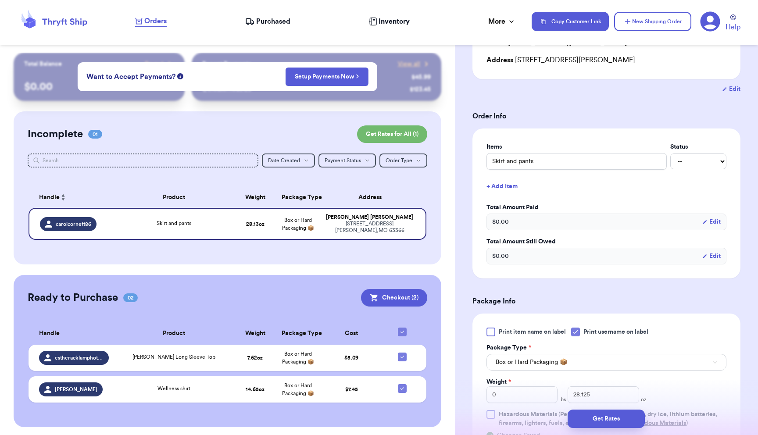
scroll to position [380, 0]
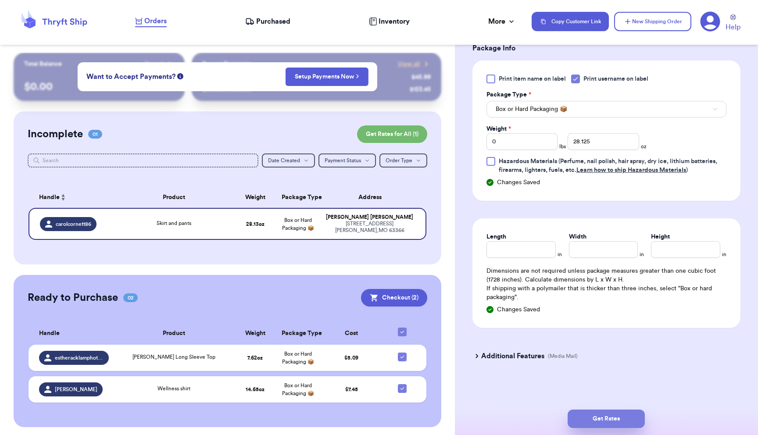
click at [623, 420] on button "Get Rates" at bounding box center [606, 419] width 77 height 18
type input "1"
type input "12.125"
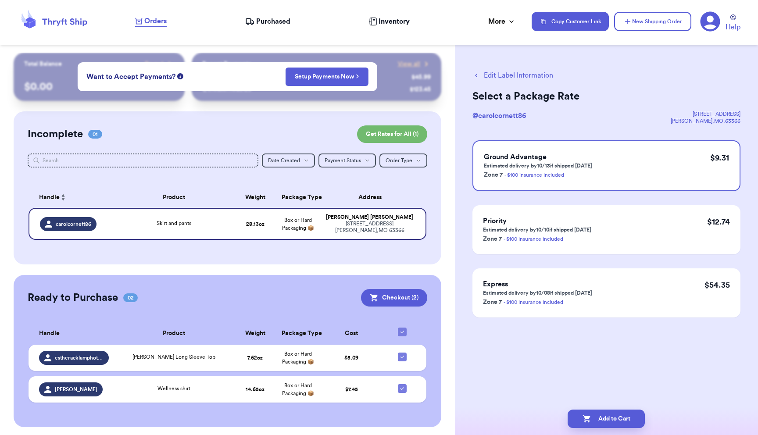
scroll to position [0, 0]
click at [624, 416] on button "Add to Cart" at bounding box center [606, 419] width 77 height 18
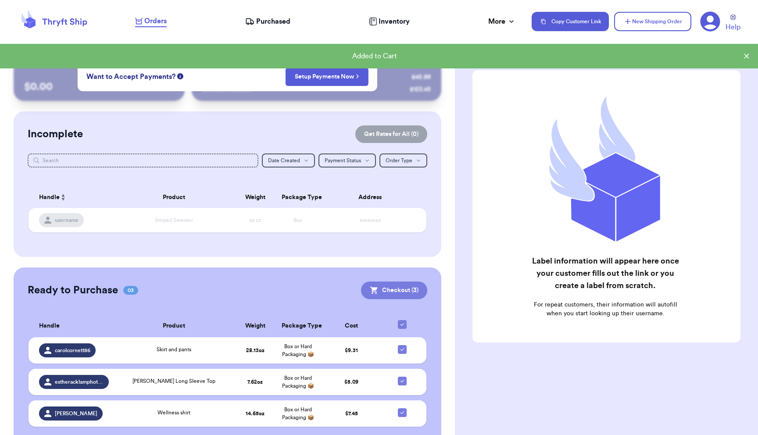
click at [387, 288] on button "Checkout ( 3 )" at bounding box center [394, 291] width 66 height 18
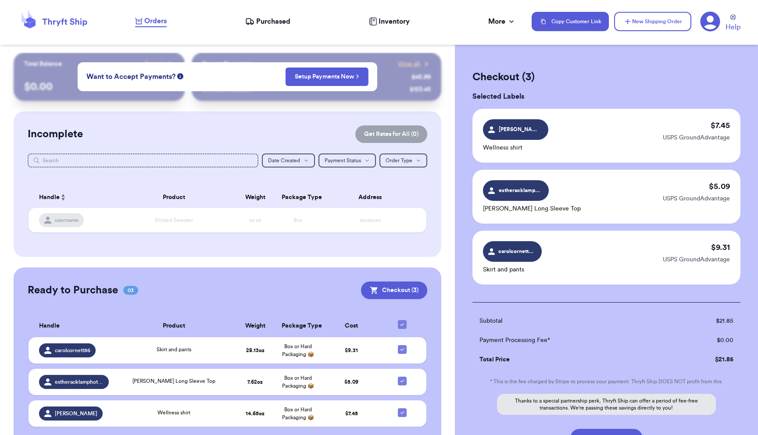
scroll to position [74, 0]
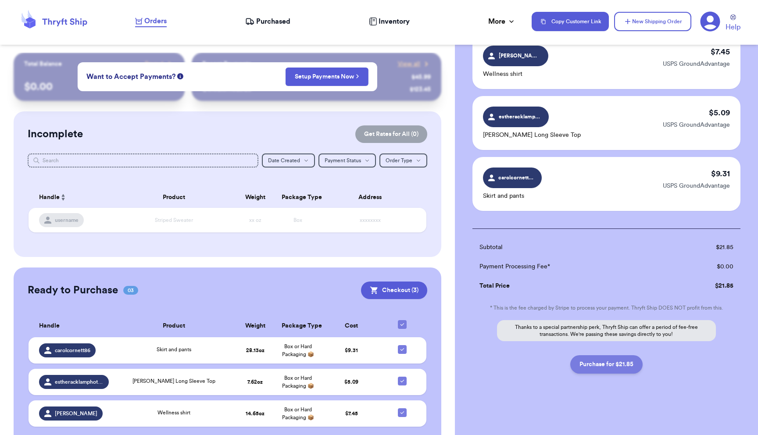
click at [606, 362] on button "Purchase for $21.85" at bounding box center [606, 364] width 72 height 18
checkbox input "false"
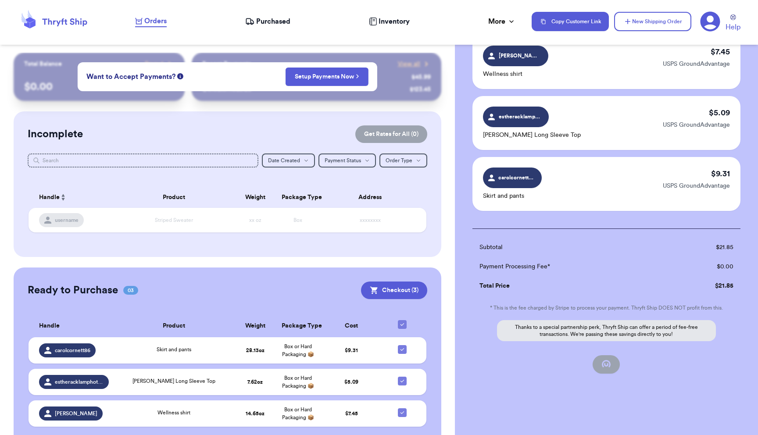
scroll to position [33, 0]
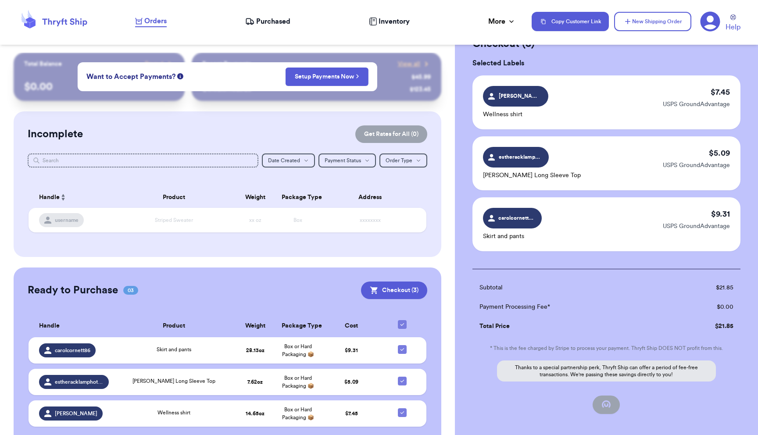
checkbox input "true"
